Goal: Information Seeking & Learning: Compare options

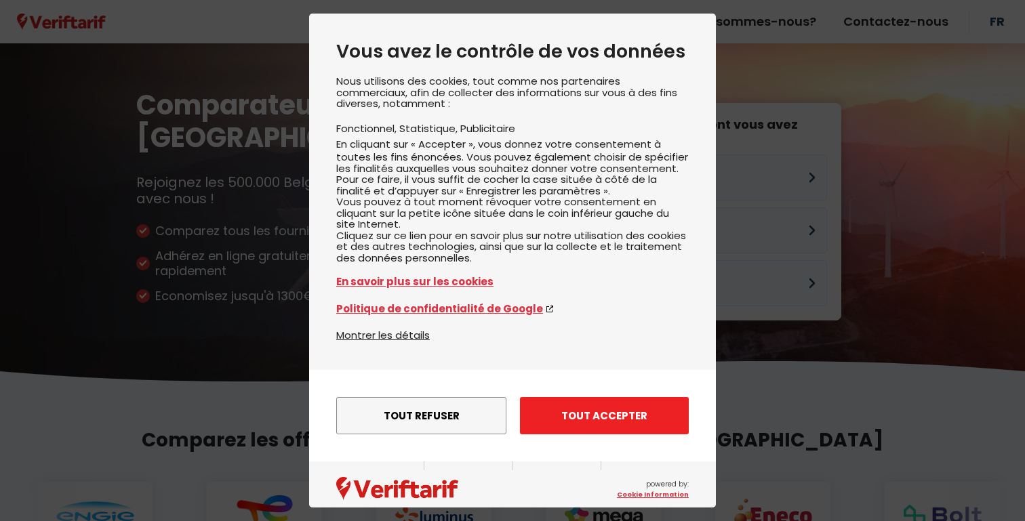
click at [607, 435] on button "Tout accepter" at bounding box center [604, 415] width 169 height 37
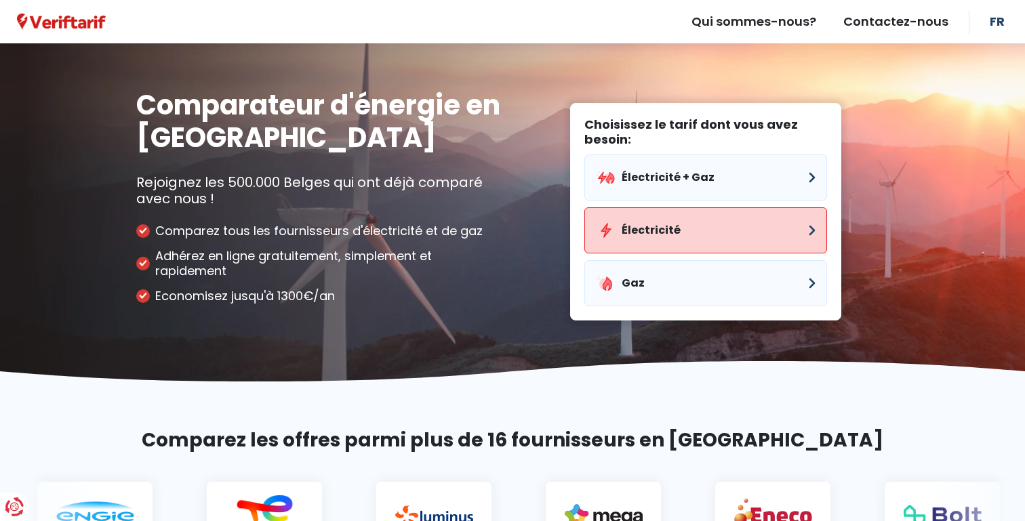
click at [670, 241] on button "Électricité" at bounding box center [705, 230] width 243 height 46
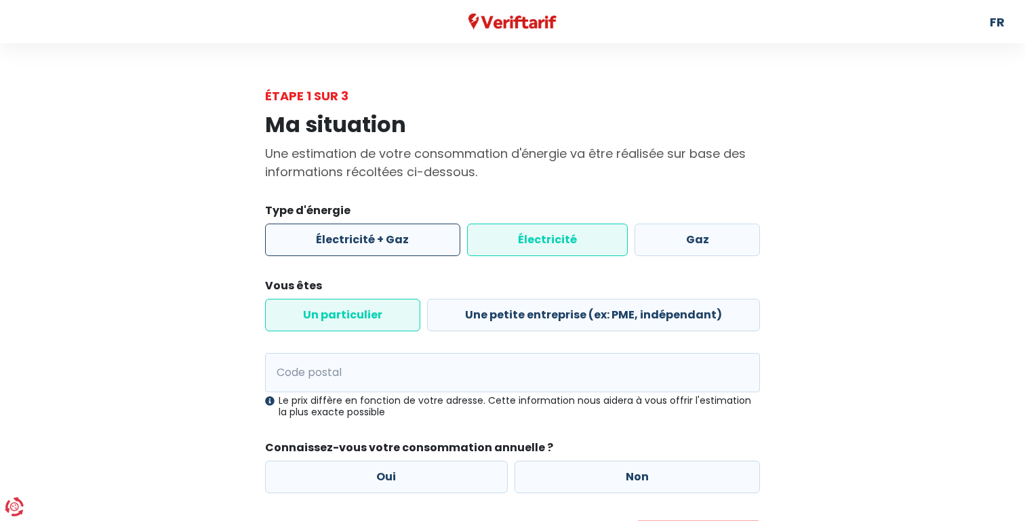
scroll to position [77, 0]
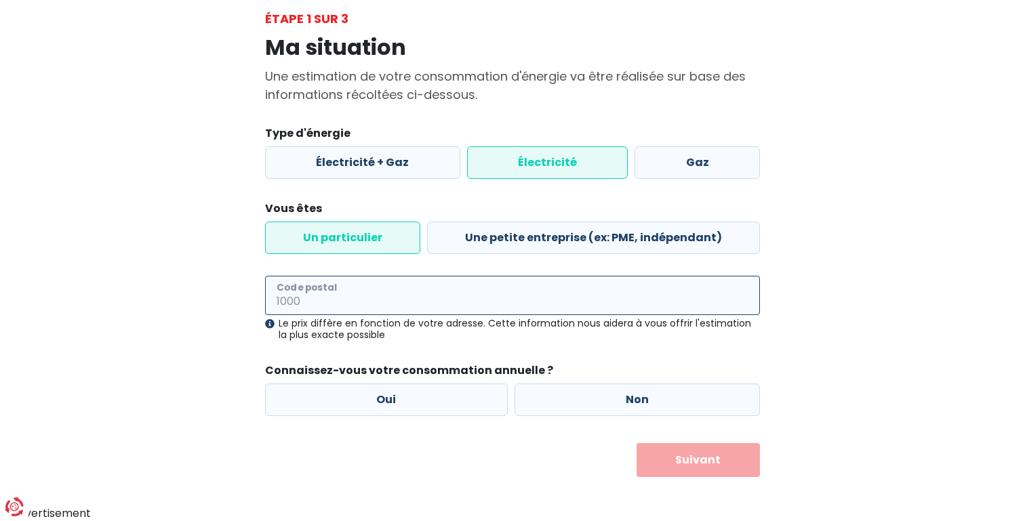
click at [390, 291] on input "Code postal" at bounding box center [512, 295] width 495 height 39
type input "1050"
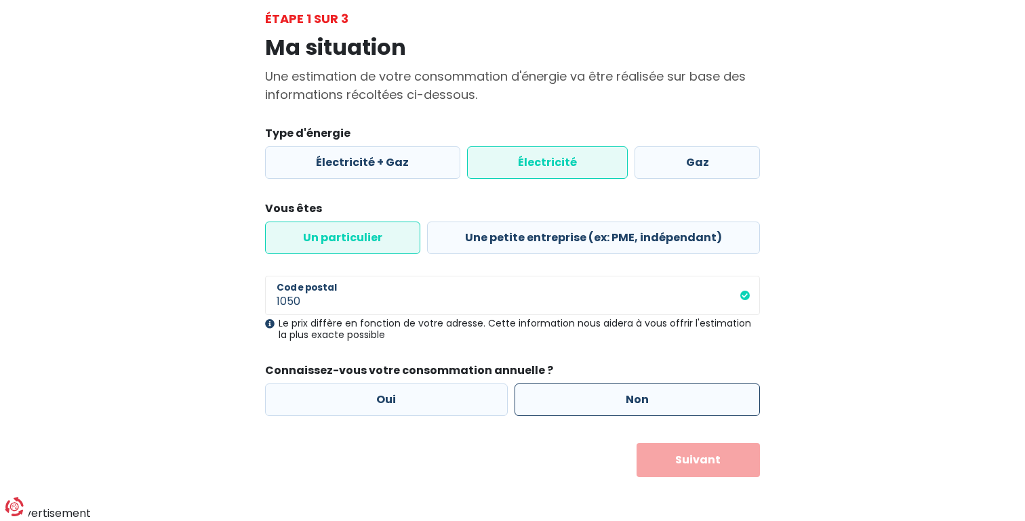
click at [641, 392] on label "Non" at bounding box center [638, 400] width 246 height 33
click at [641, 392] on input "Non" at bounding box center [638, 400] width 246 height 33
radio input "true"
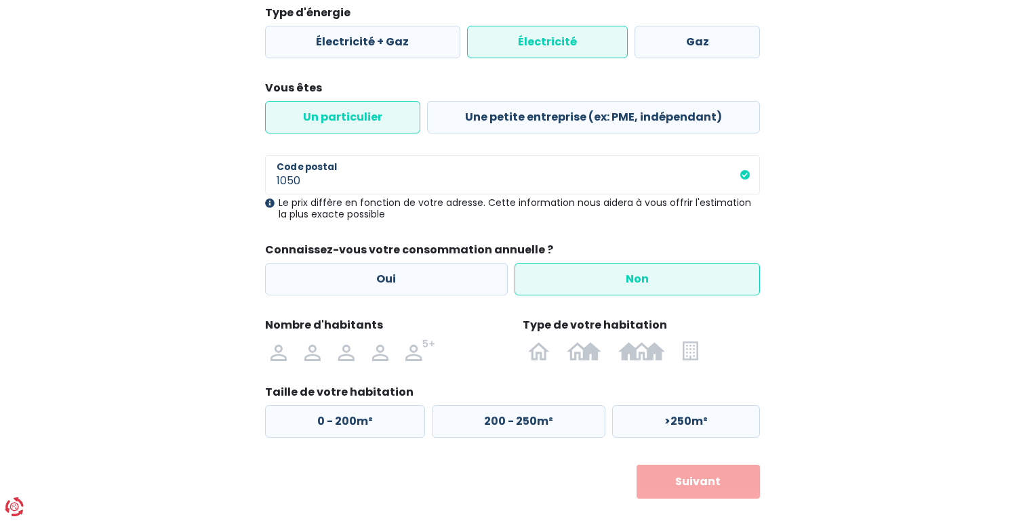
scroll to position [220, 0]
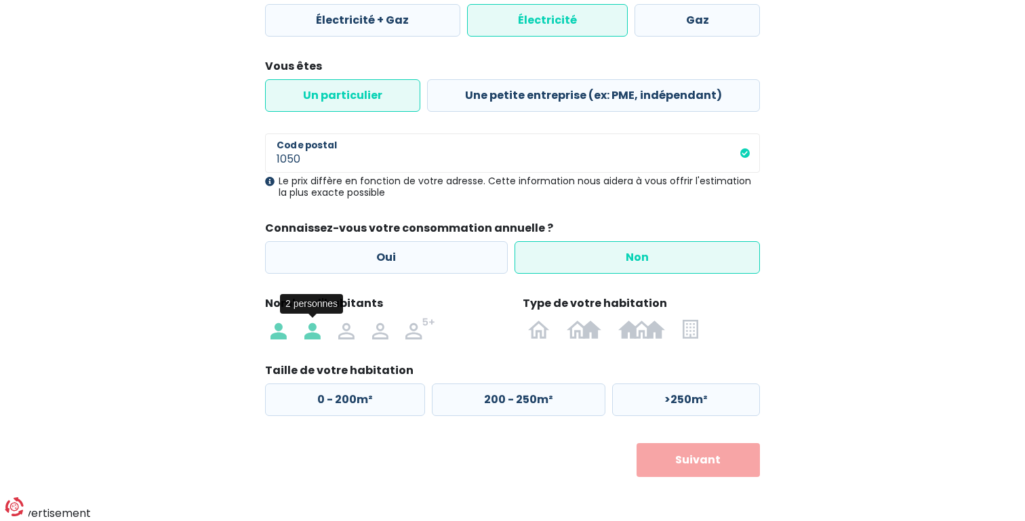
click at [317, 334] on img at bounding box center [312, 329] width 16 height 22
click at [317, 334] on input "radio" at bounding box center [313, 329] width 34 height 22
radio input "true"
click at [698, 339] on label at bounding box center [690, 329] width 33 height 22
click at [698, 339] on input "radio" at bounding box center [690, 329] width 33 height 22
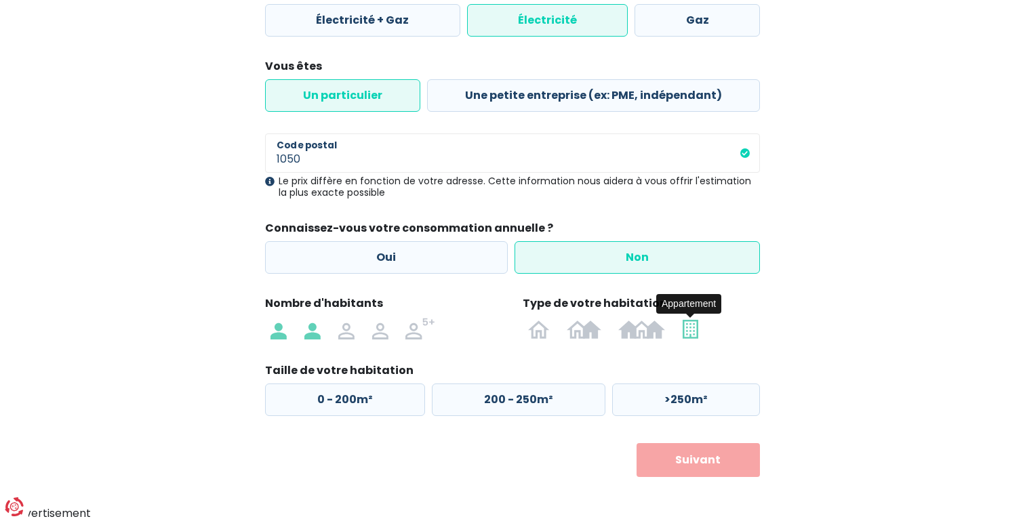
radio input "true"
click at [685, 405] on label ">100m²" at bounding box center [684, 400] width 152 height 33
click at [685, 405] on input ">100m²" at bounding box center [684, 400] width 152 height 33
radio input "true"
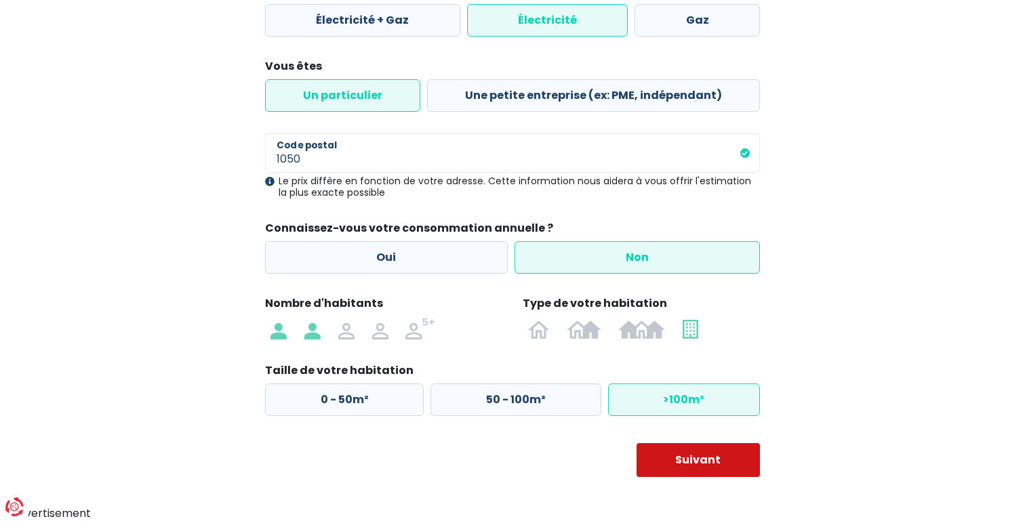
click at [688, 462] on button "Suivant" at bounding box center [699, 460] width 124 height 34
select select
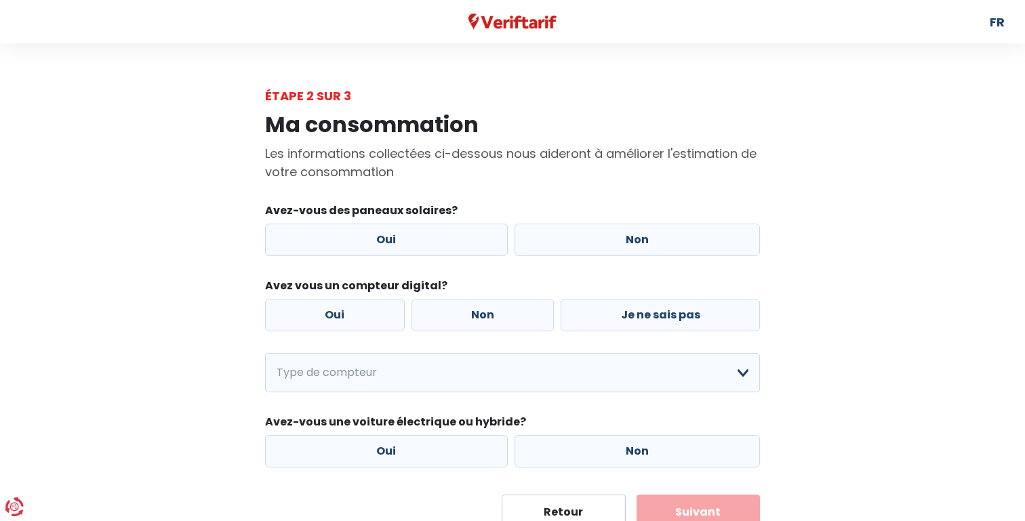
scroll to position [52, 0]
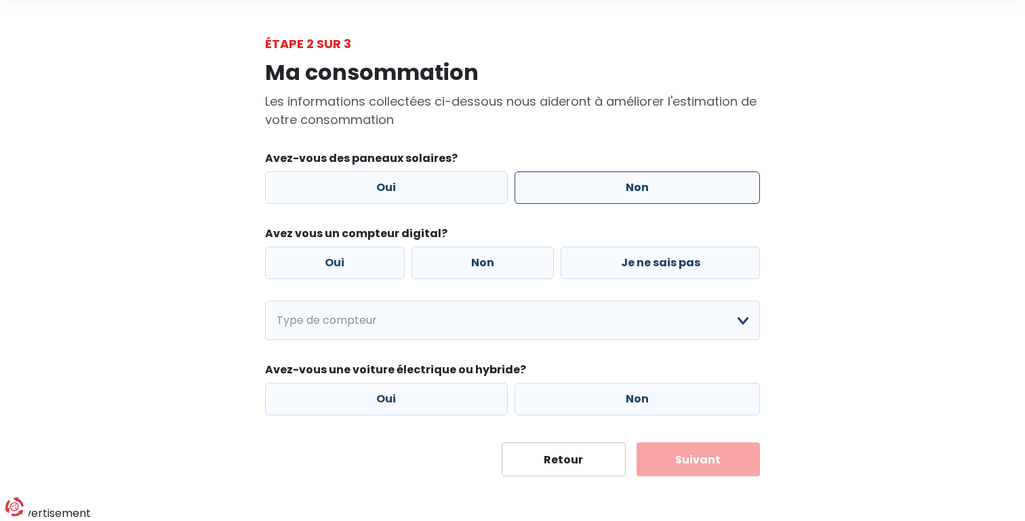
click at [685, 203] on label "Non" at bounding box center [638, 188] width 246 height 33
click at [685, 203] on input "Non" at bounding box center [638, 188] width 246 height 33
radio input "true"
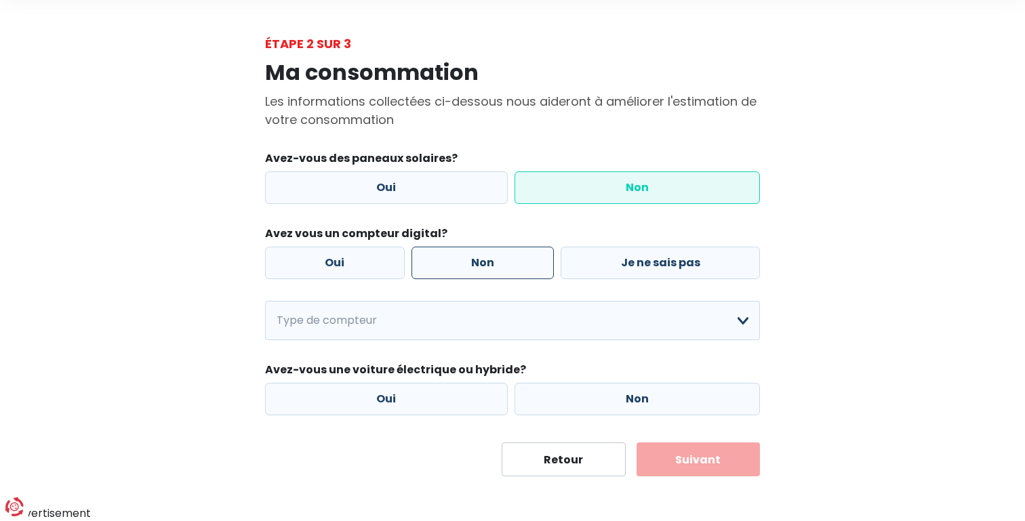
click at [489, 273] on label "Non" at bounding box center [483, 263] width 143 height 33
click at [489, 273] on input "Non" at bounding box center [483, 263] width 143 height 33
radio input "true"
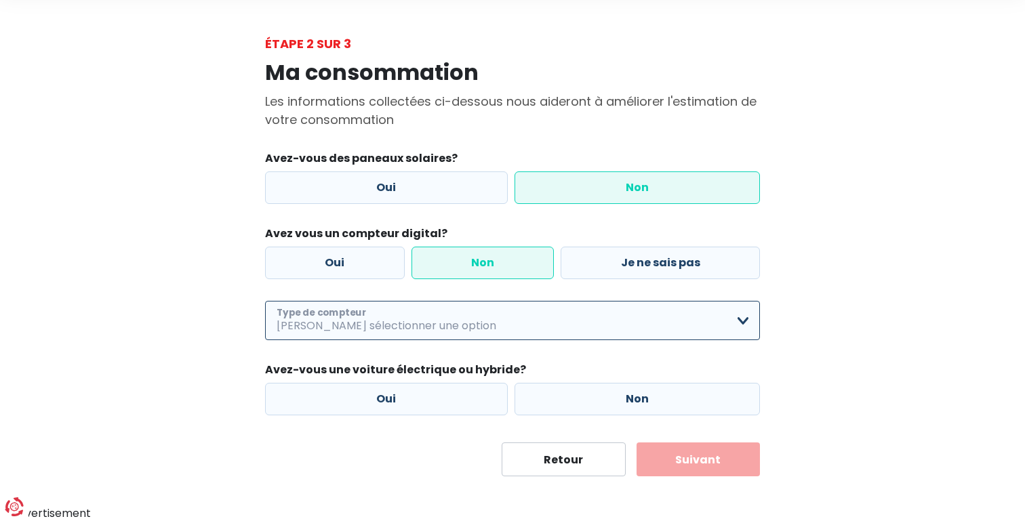
click at [460, 334] on select "Mono-horaire Bi-horaire Mono-horaire + exclusif nuit Bi-horaire + exclusif nuit…" at bounding box center [512, 320] width 495 height 39
select select "day_single_rate"
click at [265, 302] on select "Mono-horaire Bi-horaire Mono-horaire + exclusif nuit Bi-horaire + exclusif nuit…" at bounding box center [512, 320] width 495 height 39
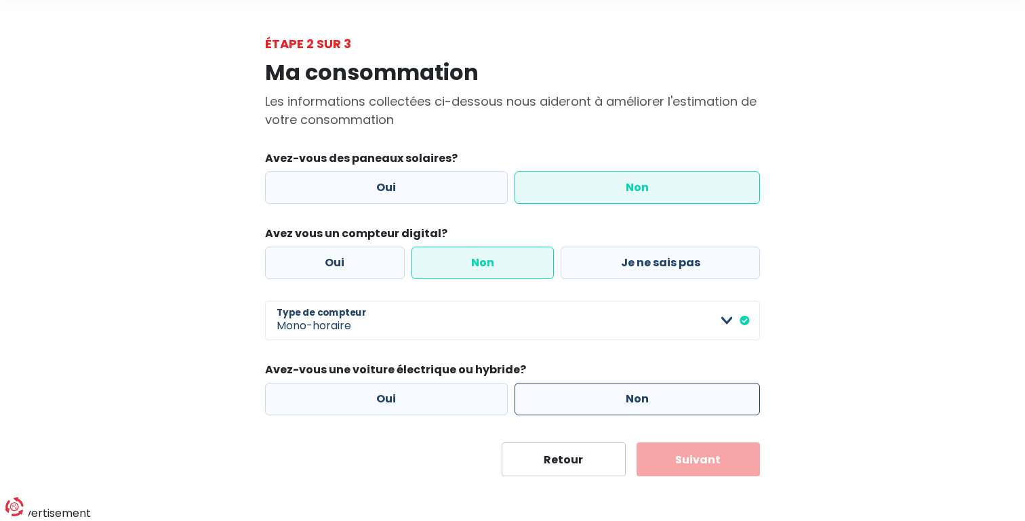
click at [588, 392] on label "Non" at bounding box center [638, 399] width 246 height 33
click at [588, 392] on input "Non" at bounding box center [638, 399] width 246 height 33
radio input "true"
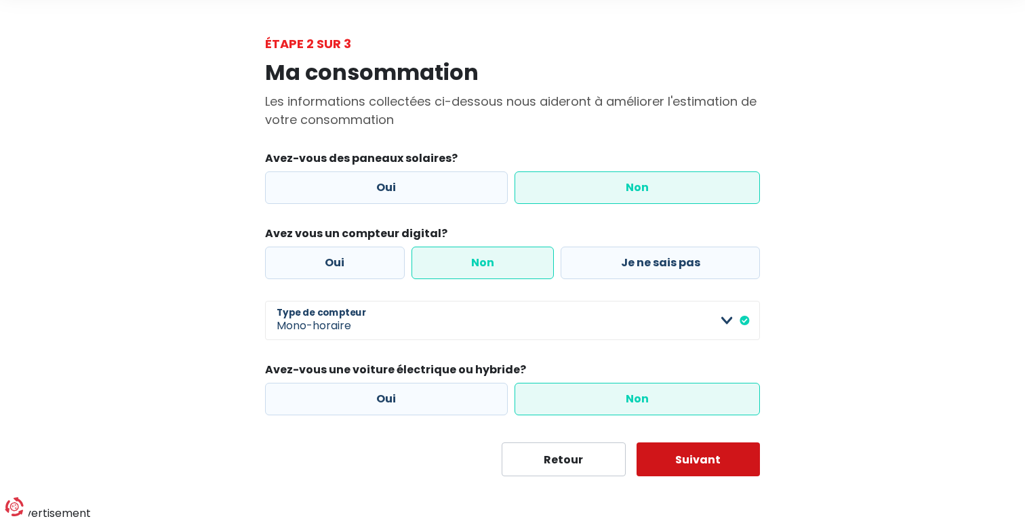
click at [675, 449] on button "Suivant" at bounding box center [699, 460] width 124 height 34
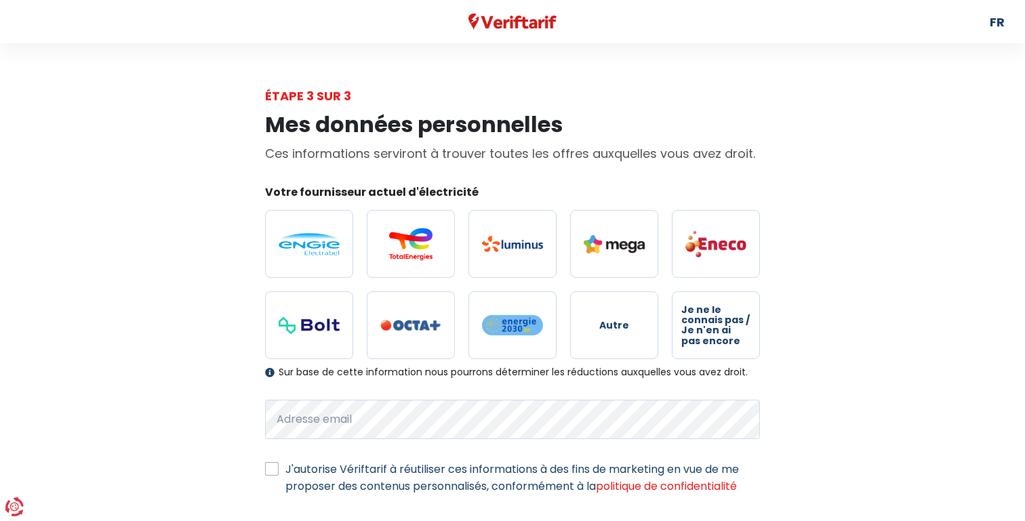
scroll to position [77, 0]
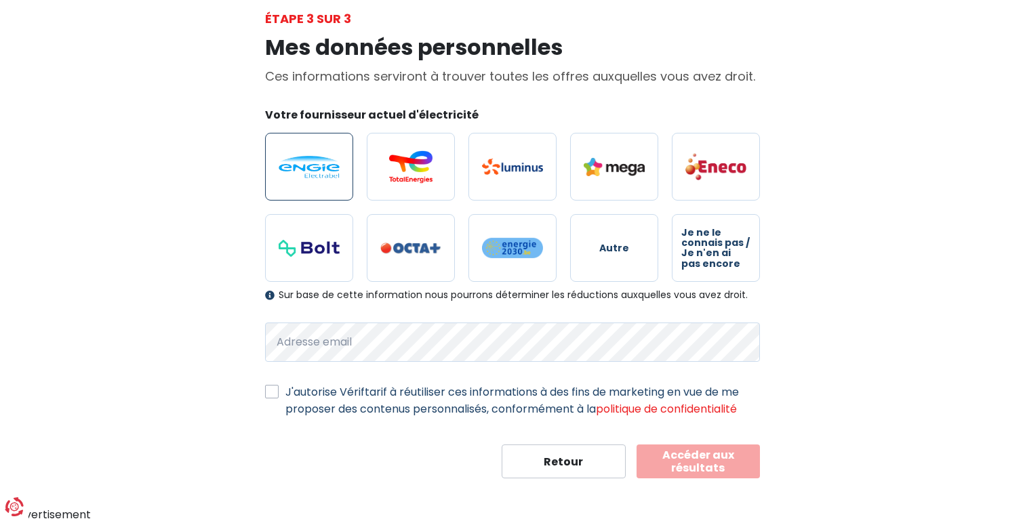
click at [316, 175] on img at bounding box center [309, 167] width 61 height 22
click at [316, 175] on input "radio" at bounding box center [309, 167] width 88 height 68
radio input "true"
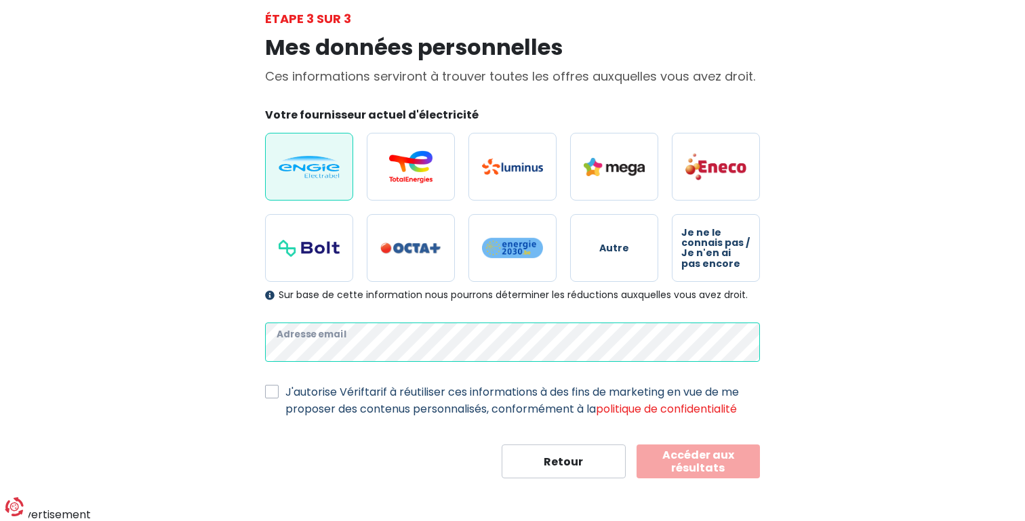
click at [110, 338] on main "Étape 3 sur 3 Mes données personnelles Ces informations serviront à trouver tou…" at bounding box center [512, 243] width 1025 height 469
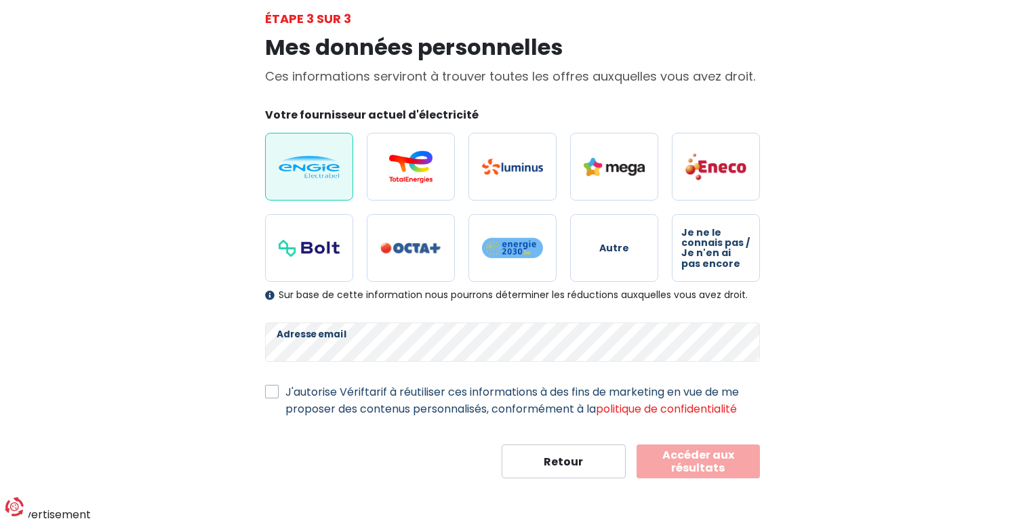
click at [415, 393] on label "J'autorise Vériftarif à réutiliser ces informations à des fins de marketing en …" at bounding box center [522, 401] width 475 height 34
click at [279, 393] on input "J'autorise Vériftarif à réutiliser ces informations à des fins de marketing en …" at bounding box center [272, 391] width 14 height 14
click at [415, 393] on label "J'autorise Vériftarif à réutiliser ces informations à des fins de marketing en …" at bounding box center [522, 401] width 475 height 34
click at [279, 393] on input "J'autorise Vériftarif à réutiliser ces informations à des fins de marketing en …" at bounding box center [272, 391] width 14 height 14
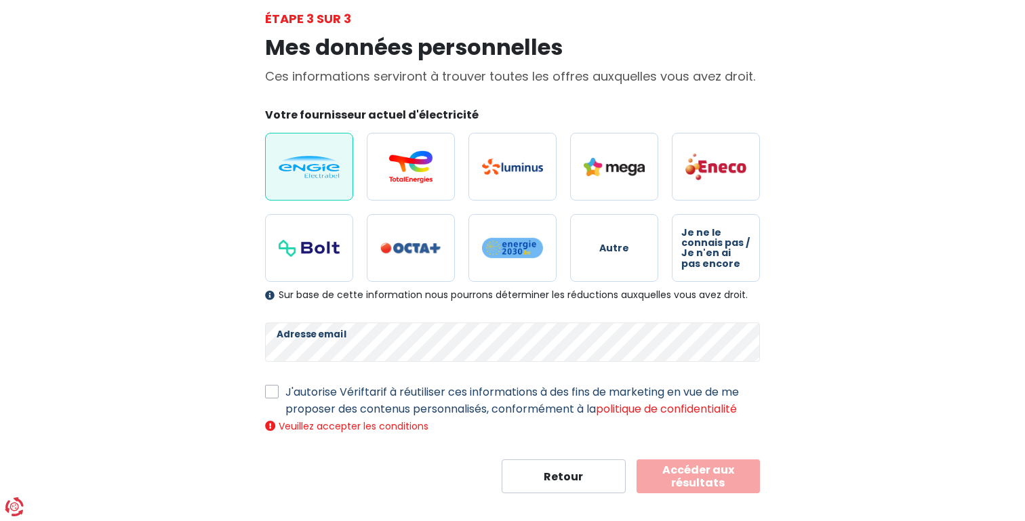
click at [415, 393] on label "J'autorise Vériftarif à réutiliser ces informations à des fins de marketing en …" at bounding box center [522, 401] width 475 height 34
click at [279, 393] on input "J'autorise Vériftarif à réutiliser ces informations à des fins de marketing en …" at bounding box center [272, 391] width 14 height 14
checkbox input "true"
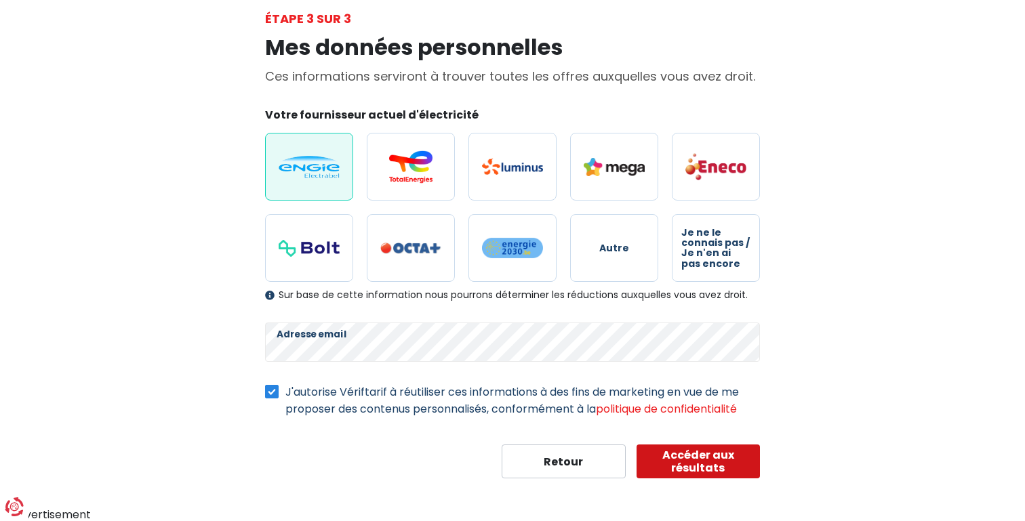
click at [699, 462] on button "Accéder aux résultats" at bounding box center [699, 462] width 124 height 34
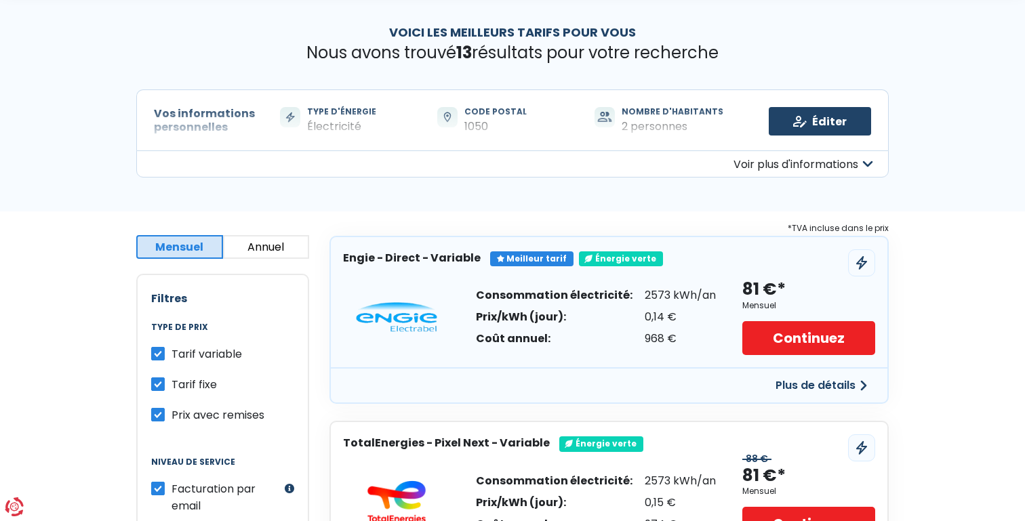
scroll to position [49, 0]
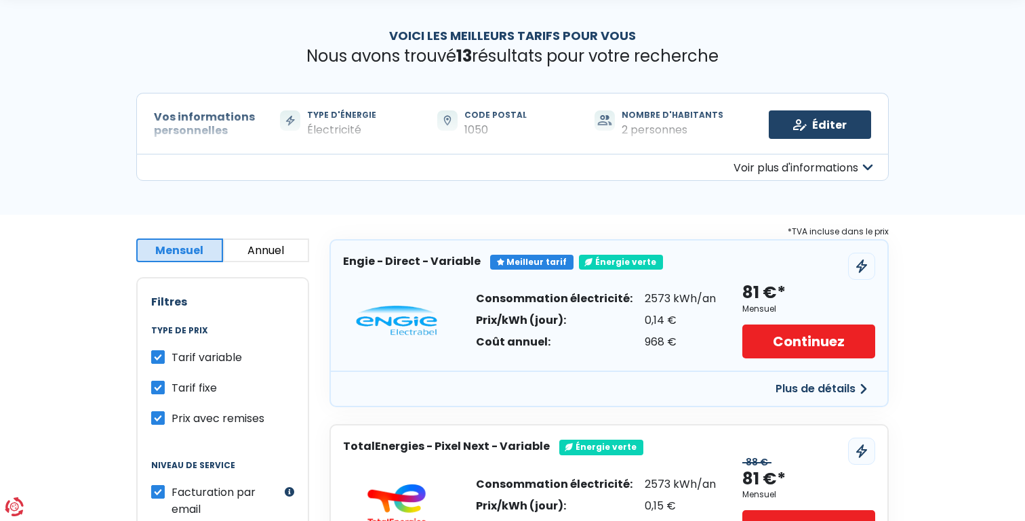
click at [241, 254] on button "Annuel" at bounding box center [266, 251] width 87 height 24
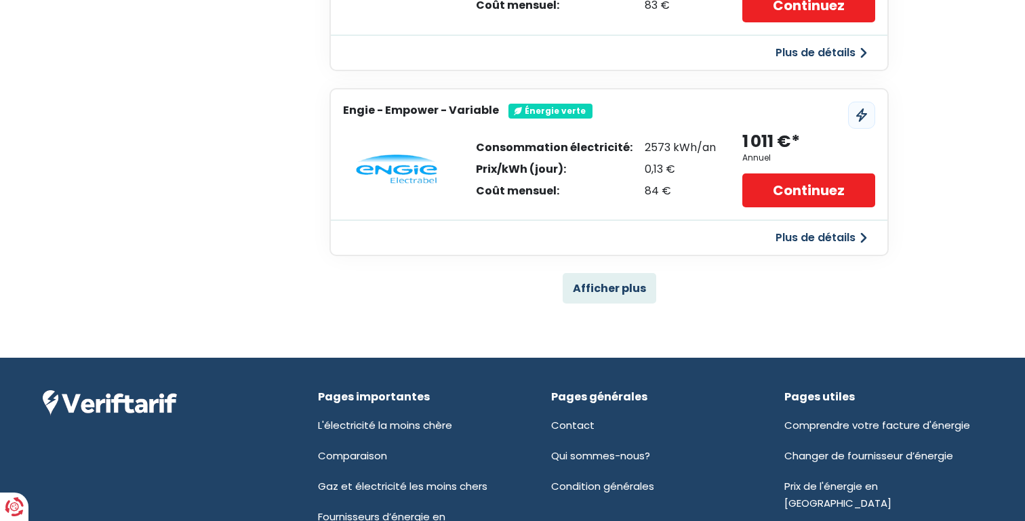
scroll to position [1001, 0]
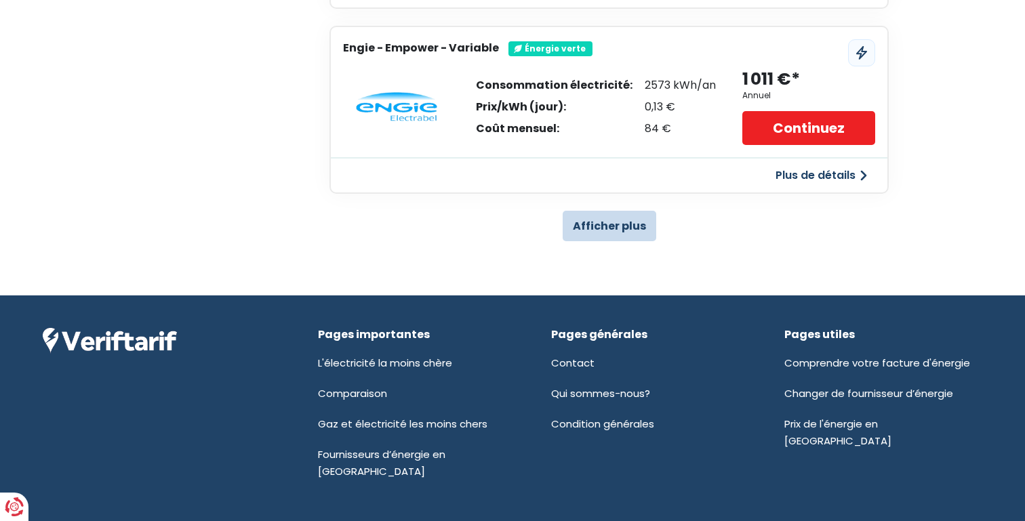
click at [601, 226] on button "Afficher plus" at bounding box center [610, 226] width 94 height 31
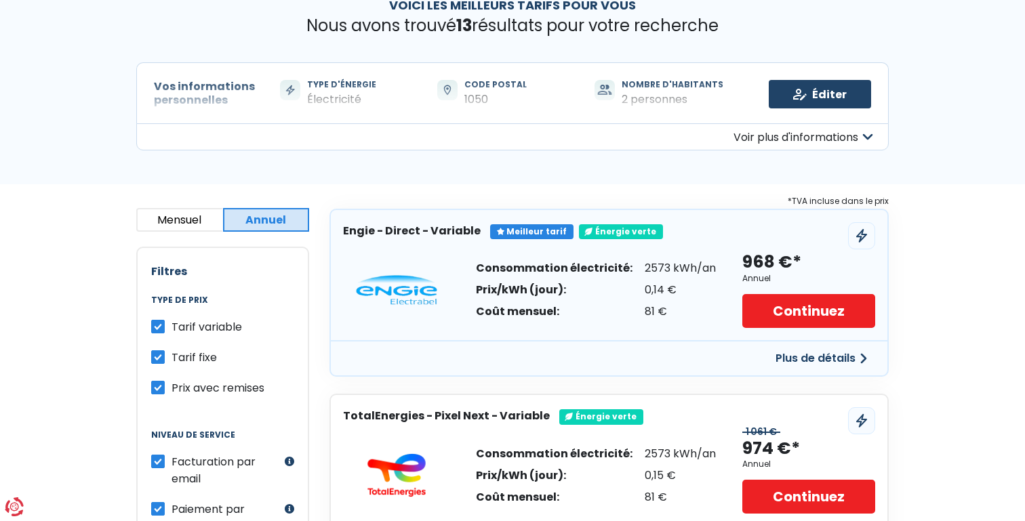
scroll to position [77, 0]
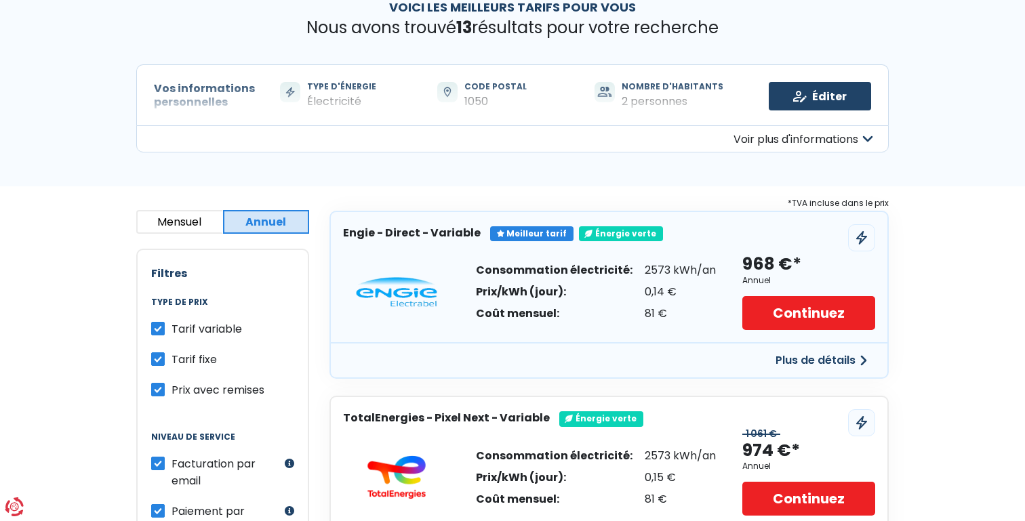
click at [190, 218] on button "Mensuel" at bounding box center [179, 222] width 87 height 24
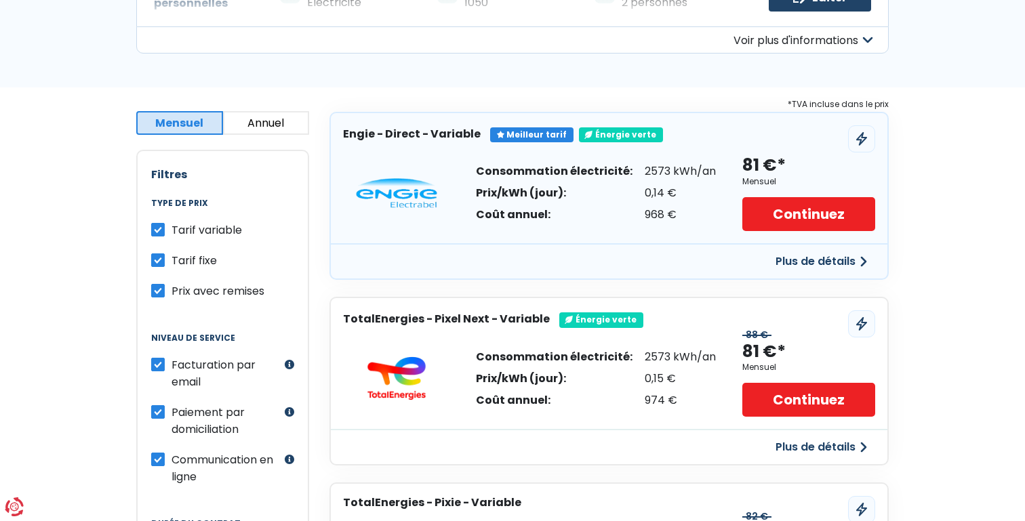
scroll to position [188, 0]
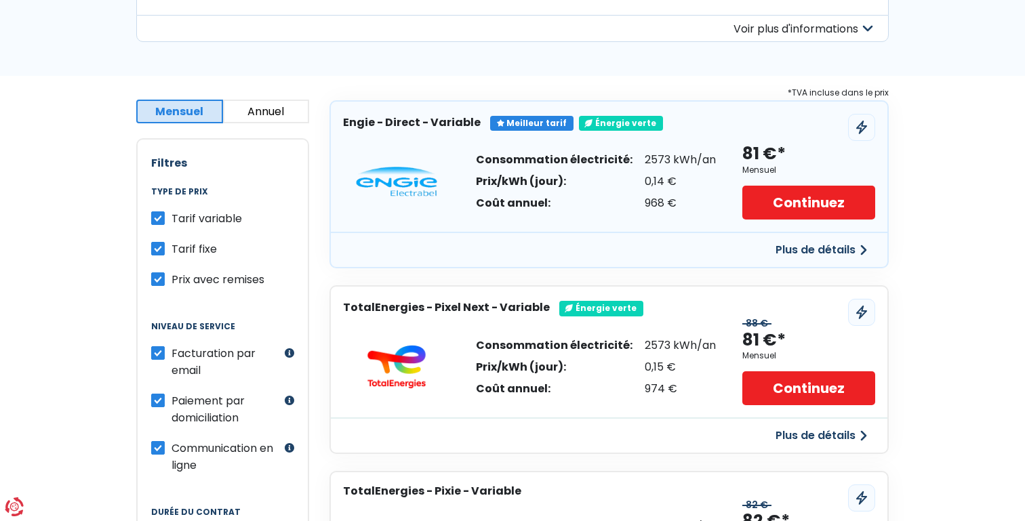
click at [780, 155] on div "81 €*" at bounding box center [763, 154] width 43 height 22
click at [802, 254] on button "Plus de détails" at bounding box center [821, 250] width 108 height 24
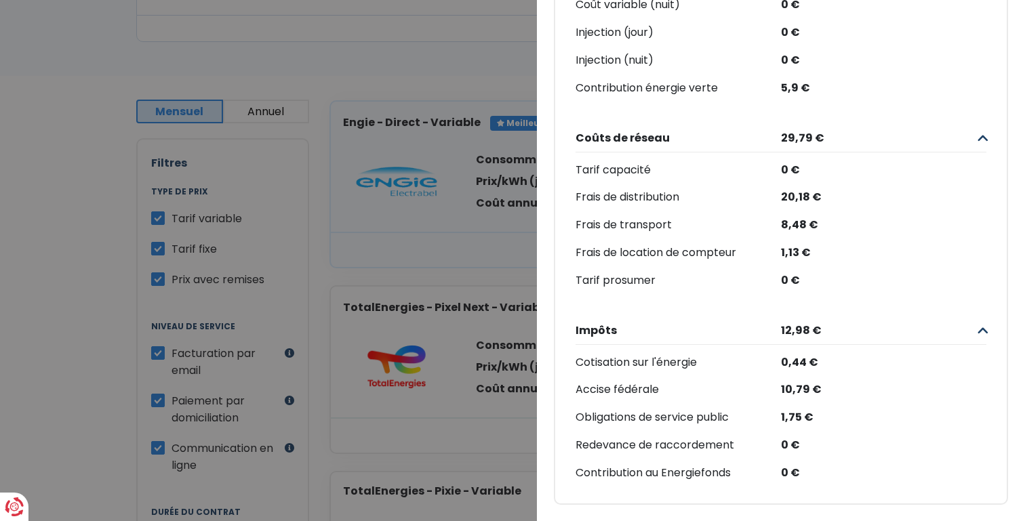
scroll to position [0, 0]
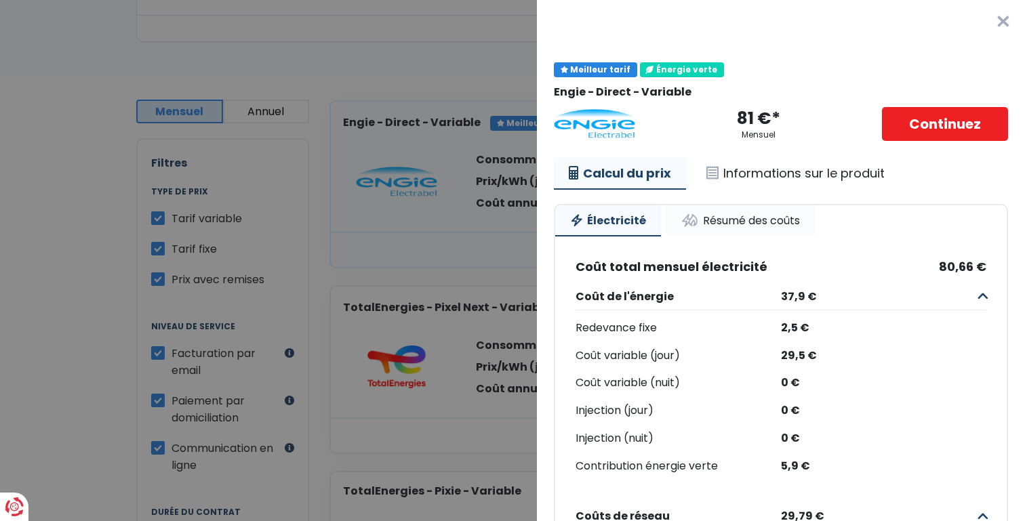
click at [751, 212] on link "Résumé des coûts" at bounding box center [740, 220] width 148 height 30
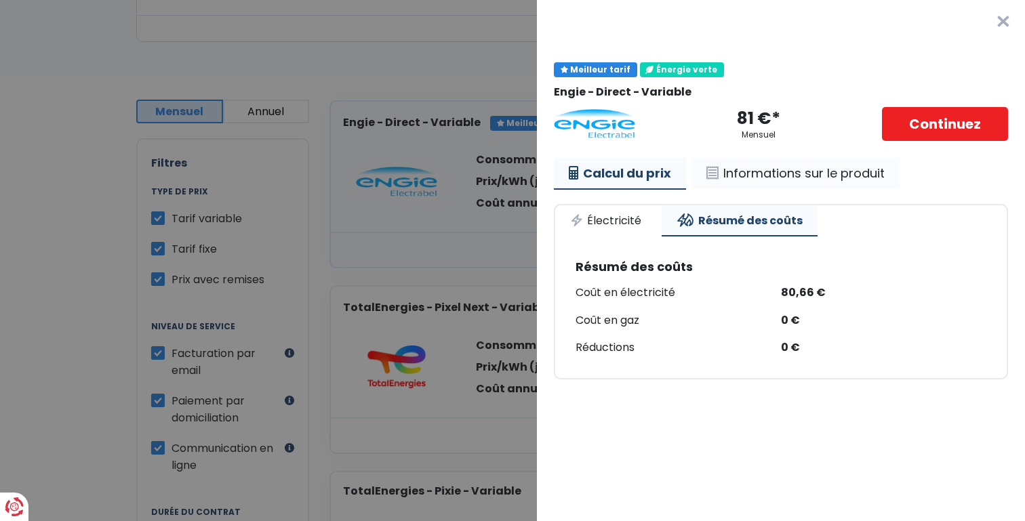
click at [771, 183] on link "Informations sur le produit" at bounding box center [795, 173] width 208 height 31
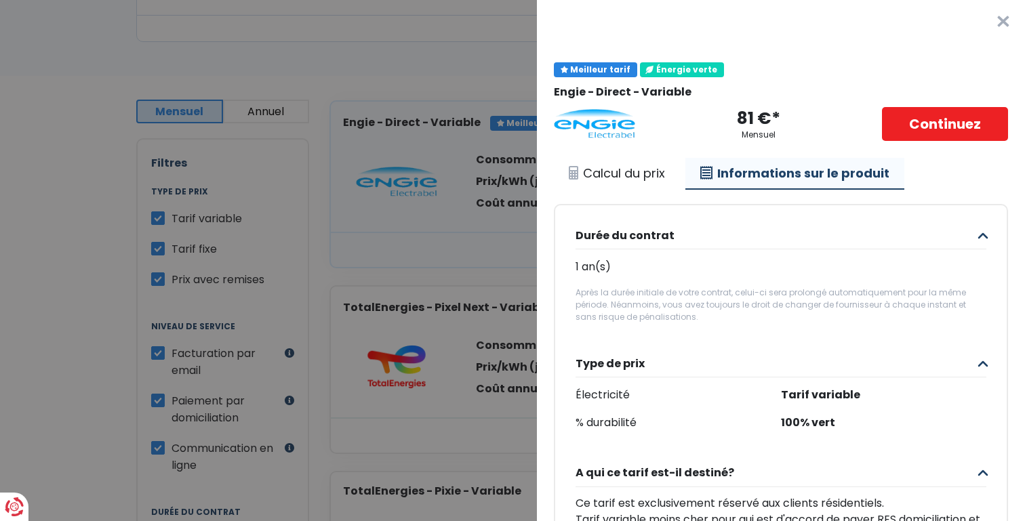
click at [997, 24] on button "×" at bounding box center [1003, 21] width 43 height 43
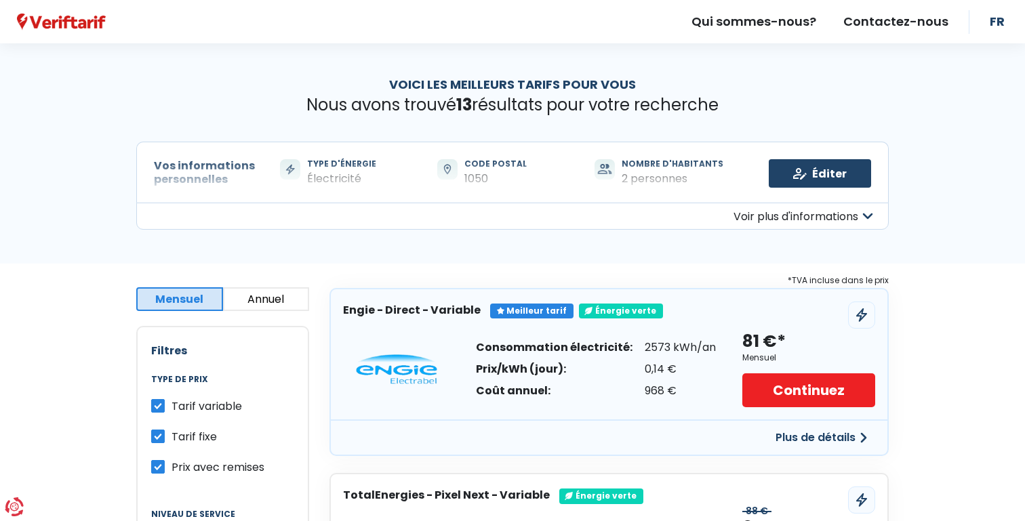
drag, startPoint x: 645, startPoint y: 346, endPoint x: 669, endPoint y: 346, distance: 23.7
click at [669, 346] on div "2573 kWh/an" at bounding box center [680, 347] width 71 height 11
copy div "2573"
